Goal: Transaction & Acquisition: Download file/media

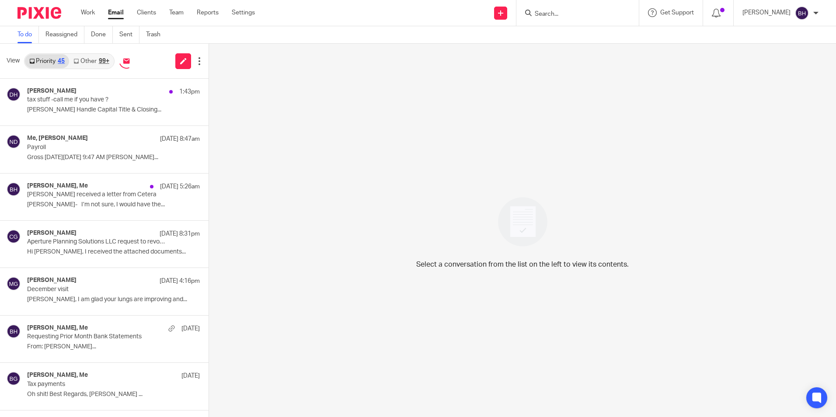
click at [90, 61] on link "Other 99+" at bounding box center [91, 61] width 44 height 14
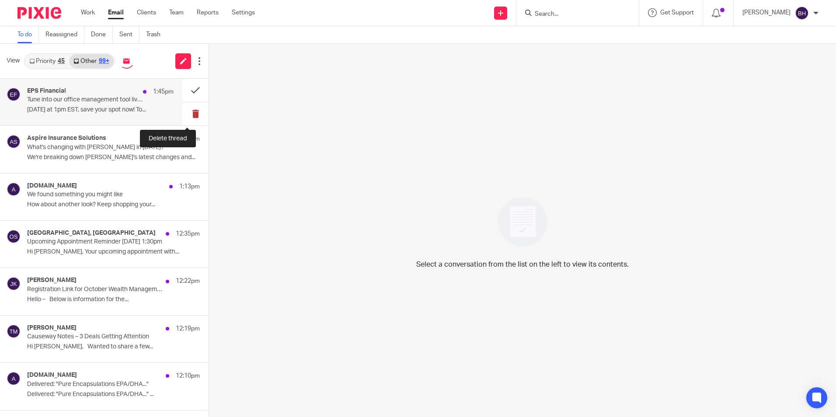
click at [185, 111] on button at bounding box center [195, 113] width 26 height 23
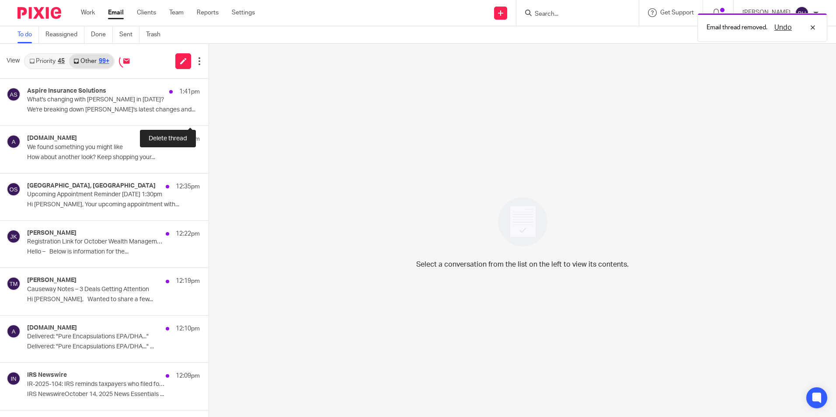
click at [209, 111] on button at bounding box center [212, 113] width 7 height 23
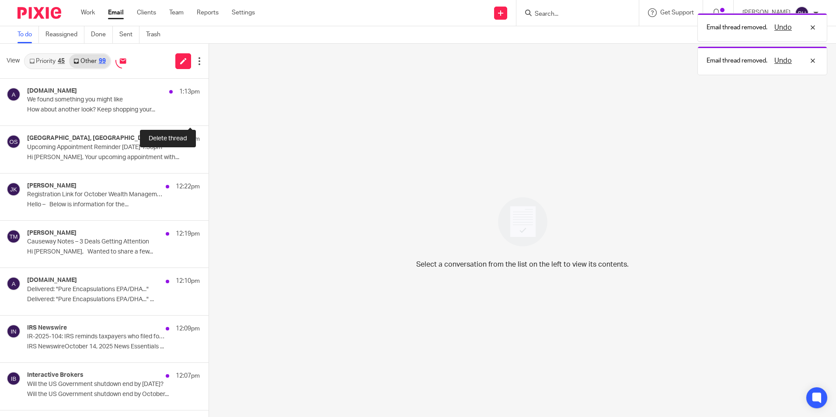
click at [209, 111] on button at bounding box center [212, 113] width 7 height 23
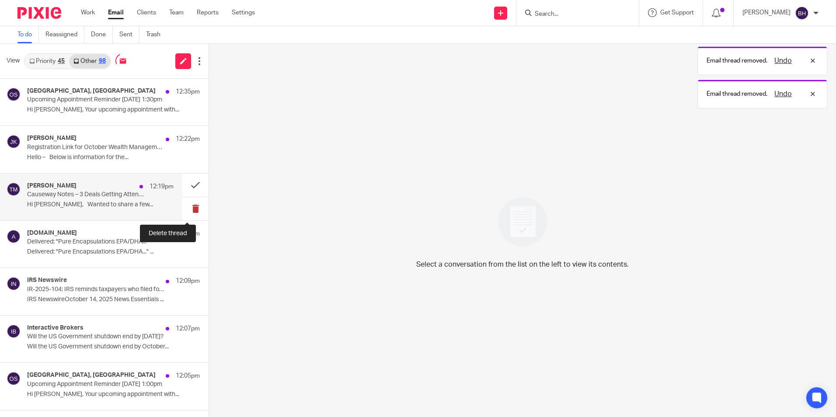
click at [186, 205] on button at bounding box center [195, 208] width 26 height 23
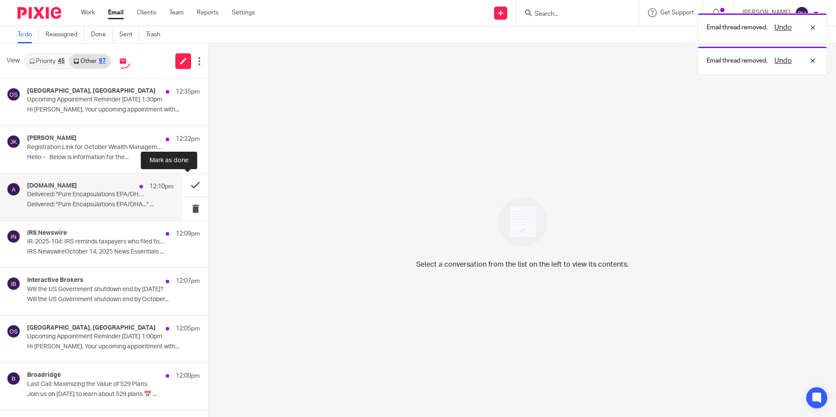
click at [189, 187] on button at bounding box center [195, 185] width 26 height 23
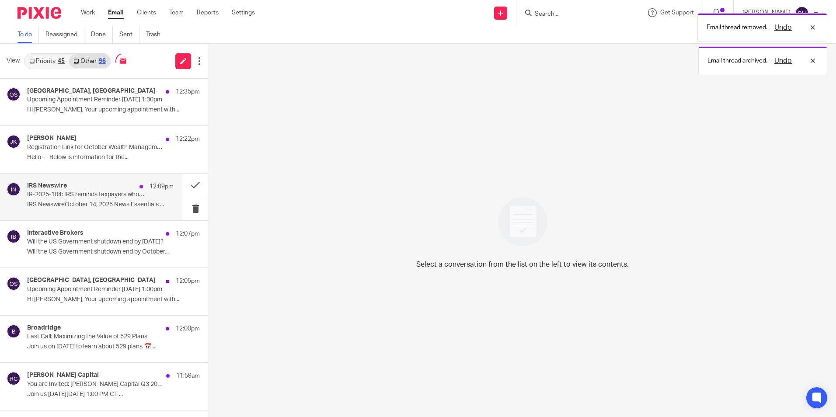
click at [150, 199] on div "IRS Newswire 12:09pm IR-2025-104: IRS reminds taxpayers who filed for extension…" at bounding box center [100, 196] width 147 height 29
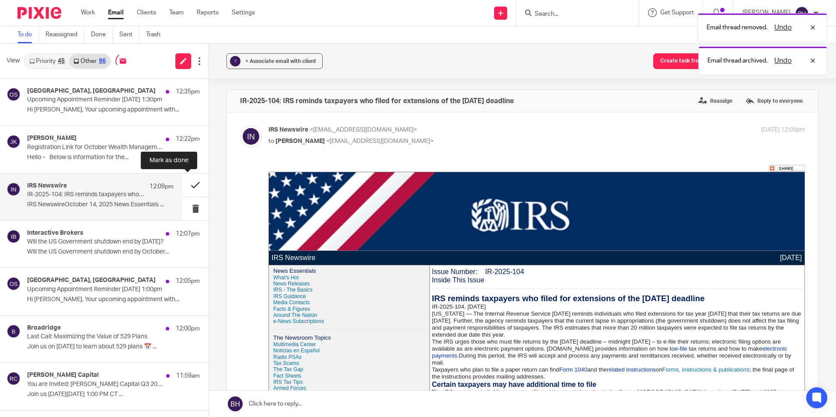
click at [191, 184] on button at bounding box center [195, 185] width 26 height 23
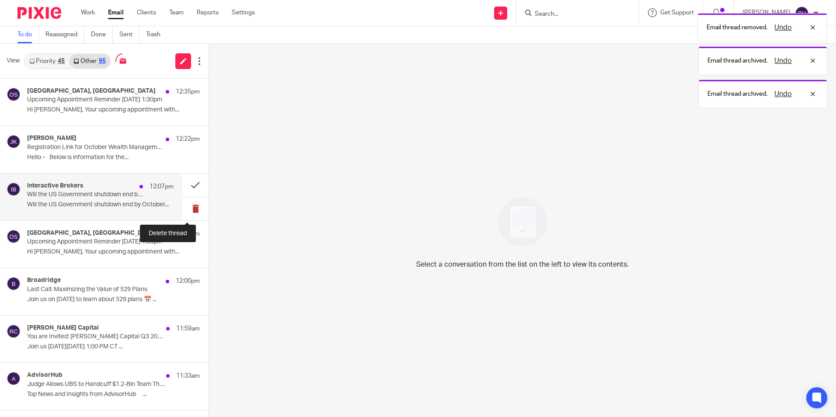
click at [190, 206] on button at bounding box center [195, 208] width 26 height 23
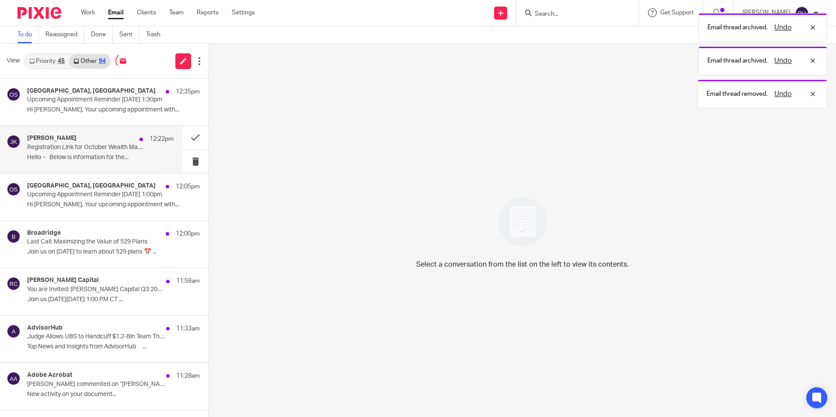
click at [95, 153] on div "[PERSON_NAME] 12:22pm Registration Link for October Wealth Management Webinar H…" at bounding box center [100, 149] width 147 height 29
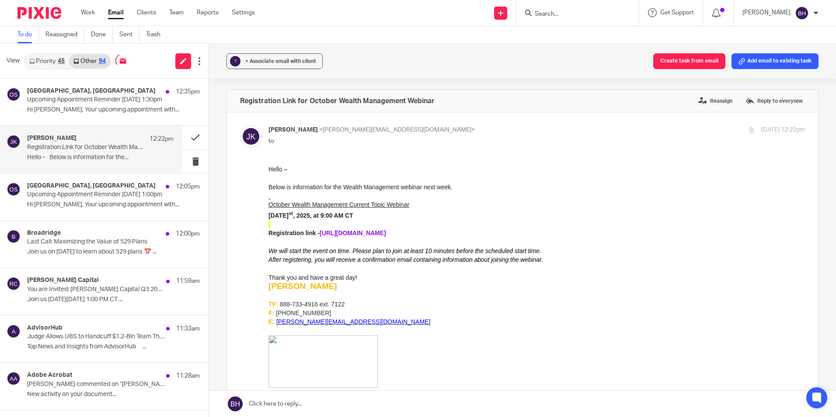
click at [330, 233] on link "[URL][DOMAIN_NAME]" at bounding box center [353, 233] width 66 height 7
click at [184, 138] on button at bounding box center [195, 137] width 26 height 23
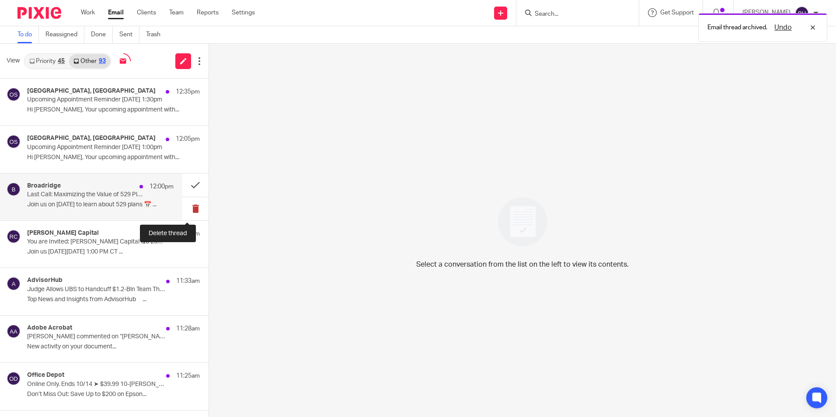
click at [186, 207] on button at bounding box center [195, 208] width 26 height 23
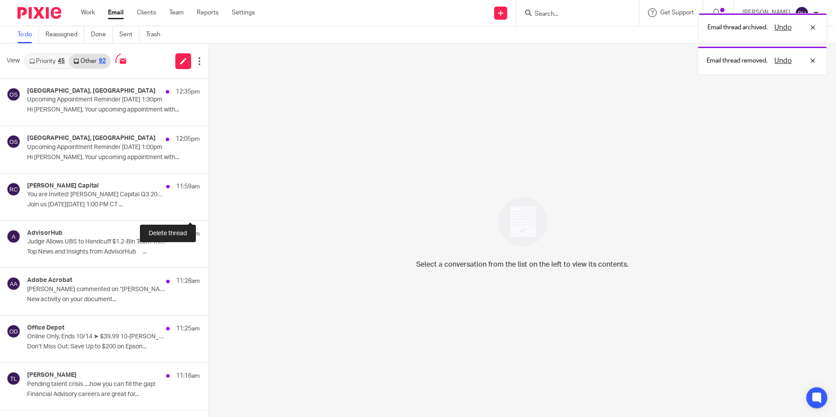
click at [209, 207] on button at bounding box center [212, 208] width 7 height 23
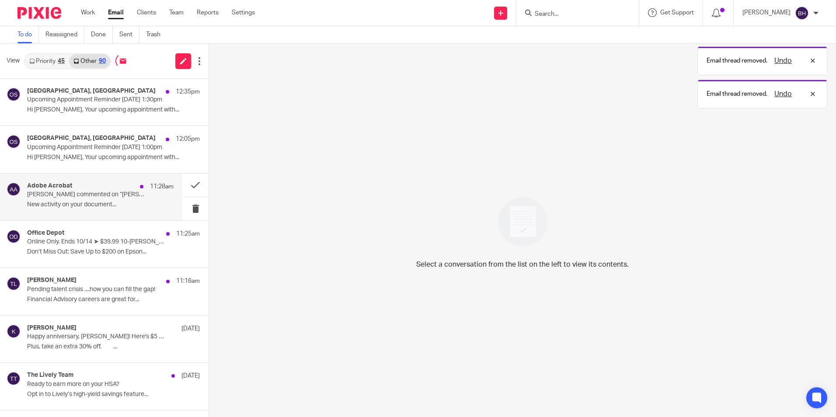
click at [107, 207] on p "New activity on your document..." at bounding box center [100, 204] width 147 height 7
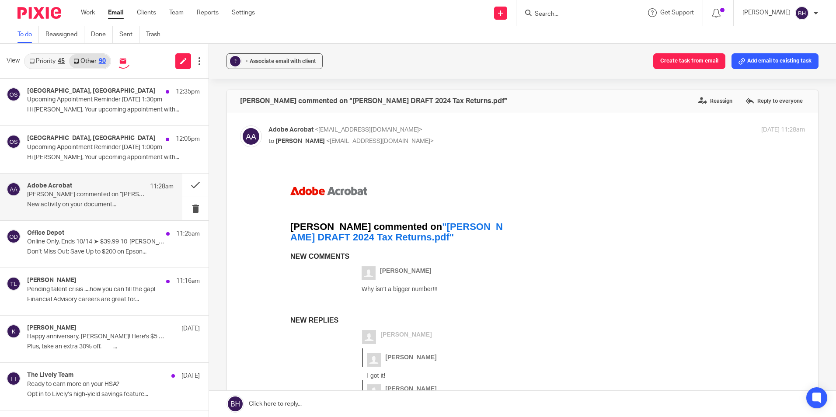
scroll to position [44, 0]
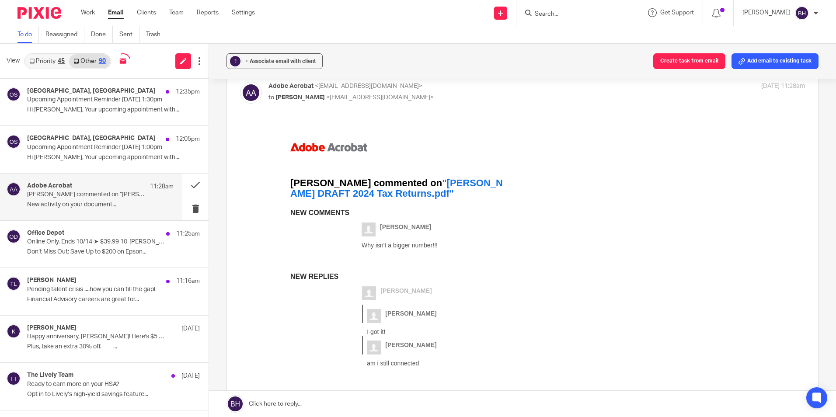
click at [388, 194] on link ""[PERSON_NAME] DRAFT 2024 Tax Returns.pdf"" at bounding box center [396, 188] width 213 height 21
click at [187, 184] on button at bounding box center [195, 185] width 26 height 23
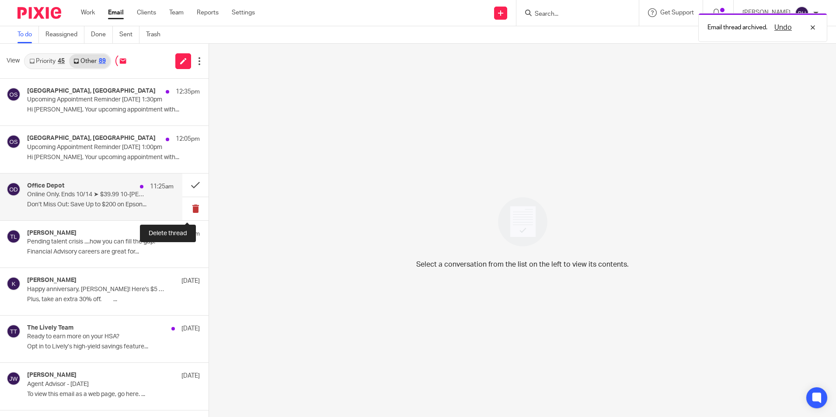
click at [185, 206] on button at bounding box center [195, 208] width 26 height 23
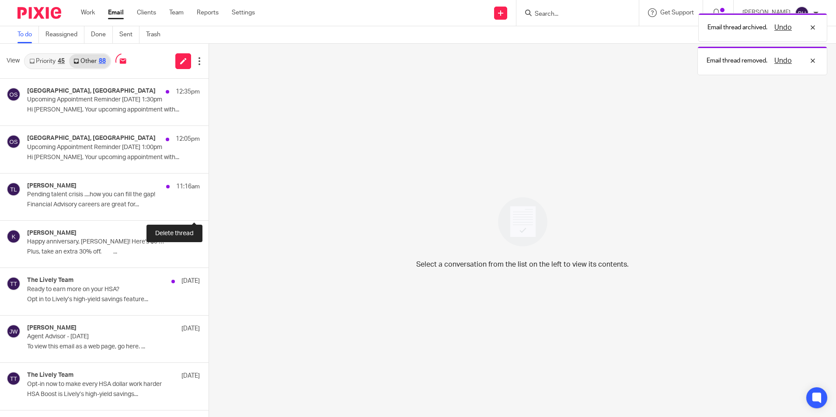
click at [209, 206] on button at bounding box center [212, 208] width 7 height 23
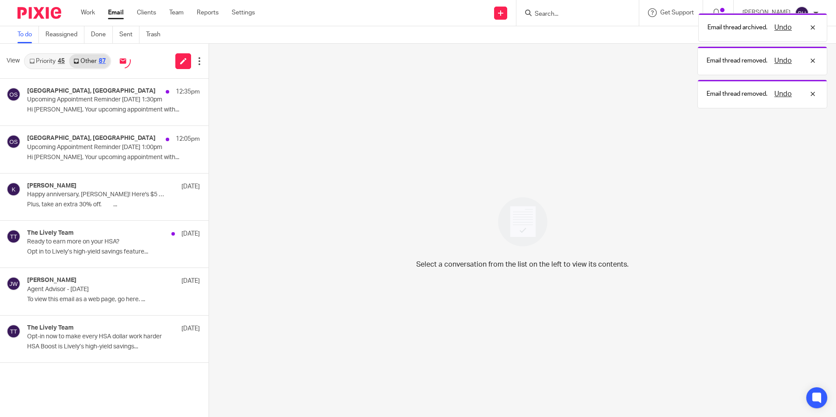
click at [51, 63] on link "Priority 45" at bounding box center [47, 61] width 44 height 14
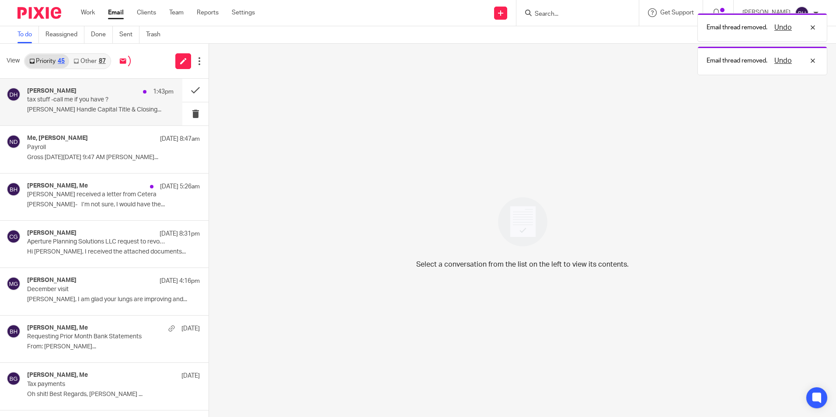
click at [56, 96] on p "tax stuff -call me if you have ?" at bounding box center [85, 99] width 117 height 7
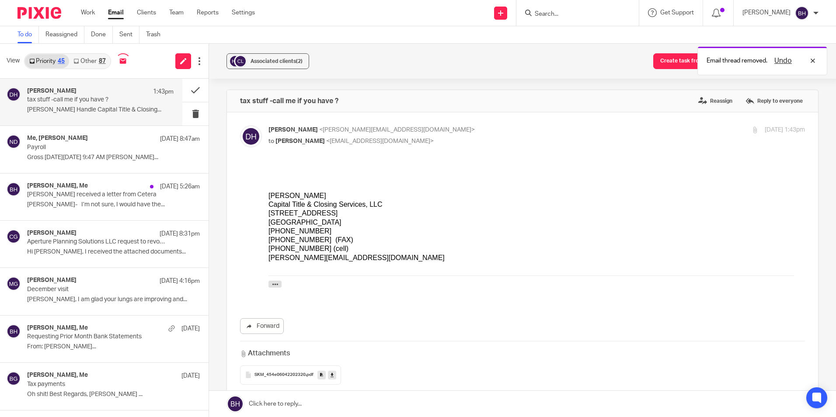
scroll to position [0, 0]
click at [331, 375] on icon at bounding box center [332, 375] width 3 height 7
